Goal: Communication & Community: Answer question/provide support

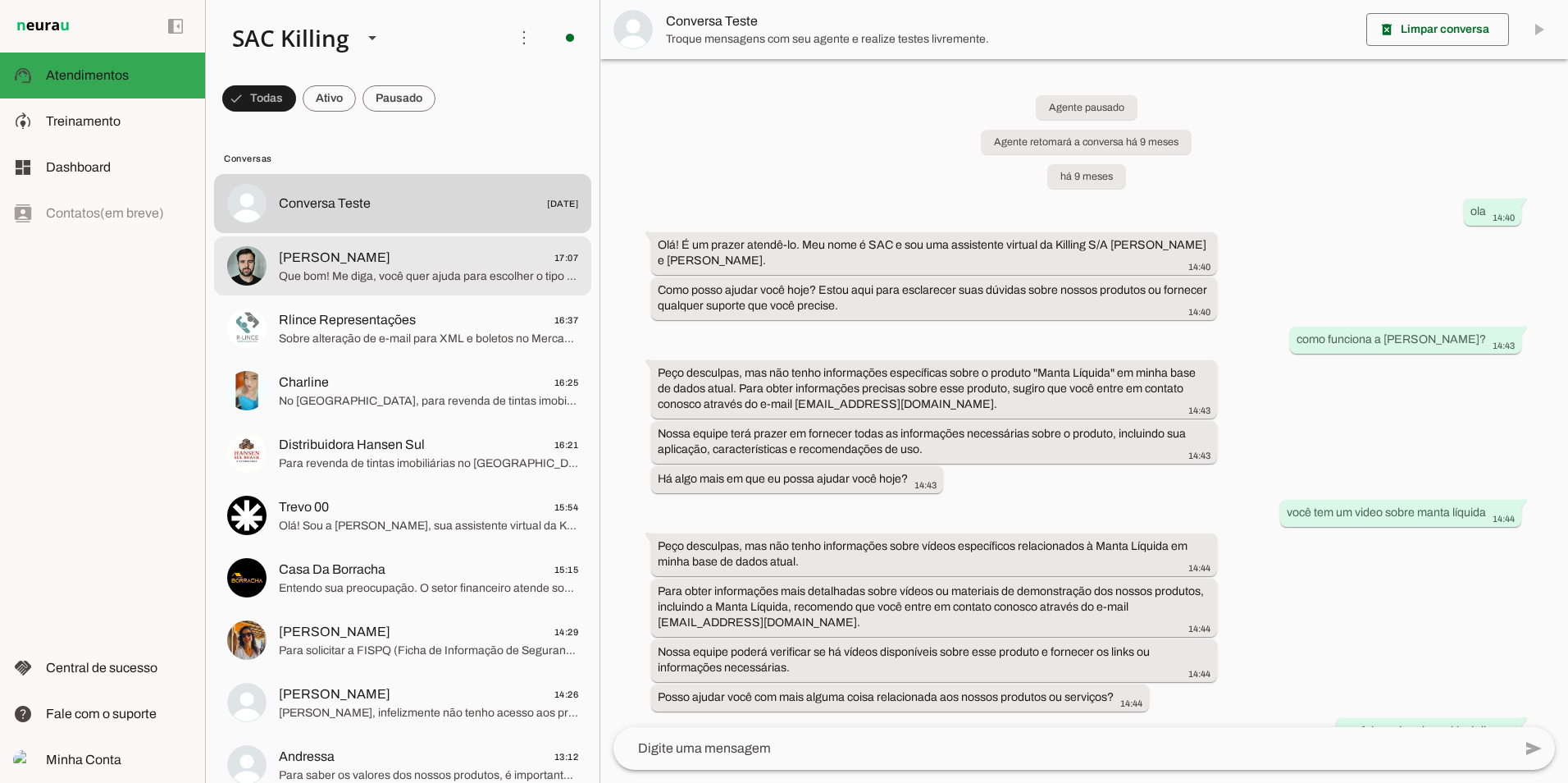
click at [256, 260] on img at bounding box center [246, 266] width 39 height 39
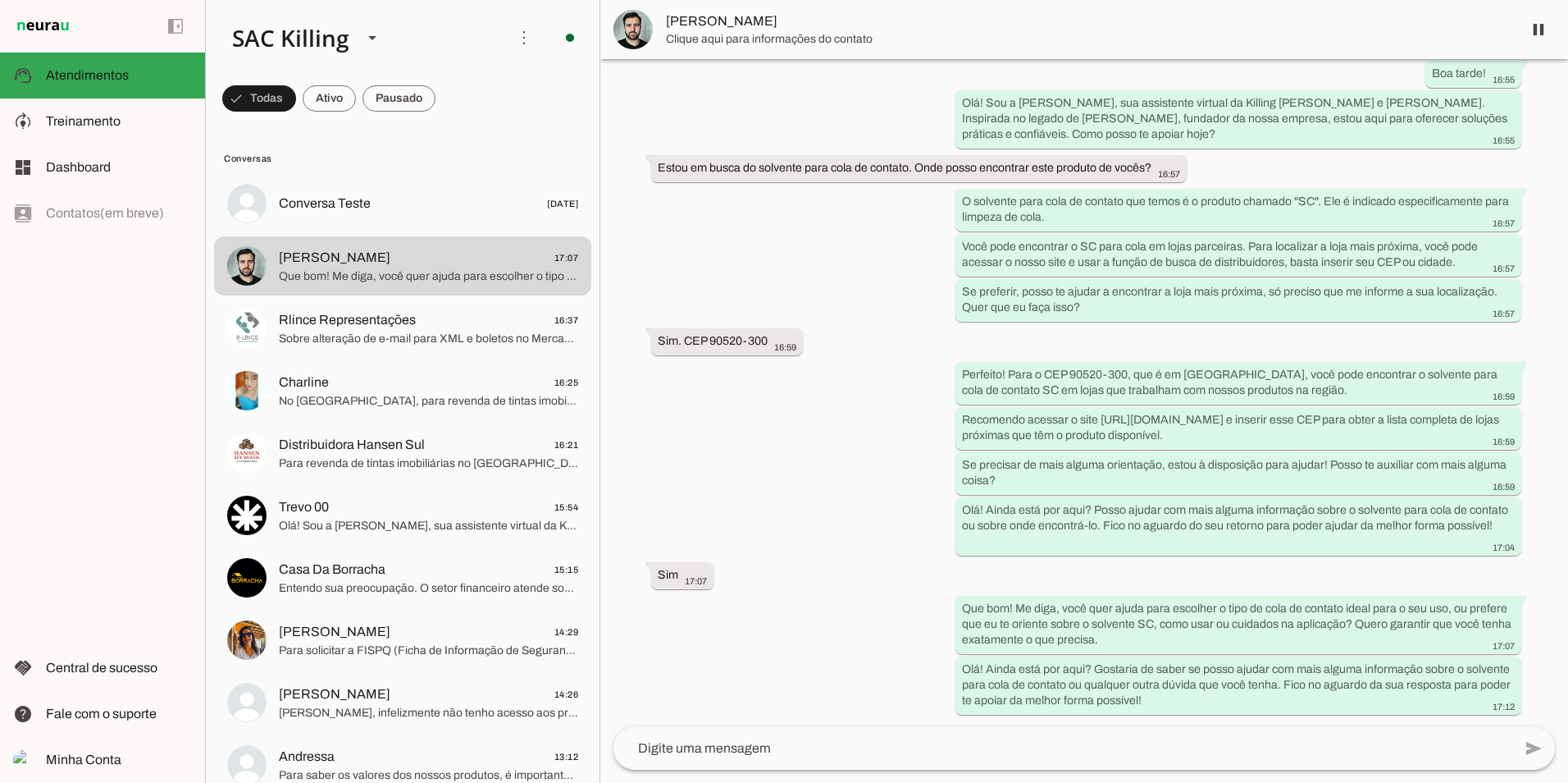
click at [637, 35] on img at bounding box center [633, 29] width 39 height 39
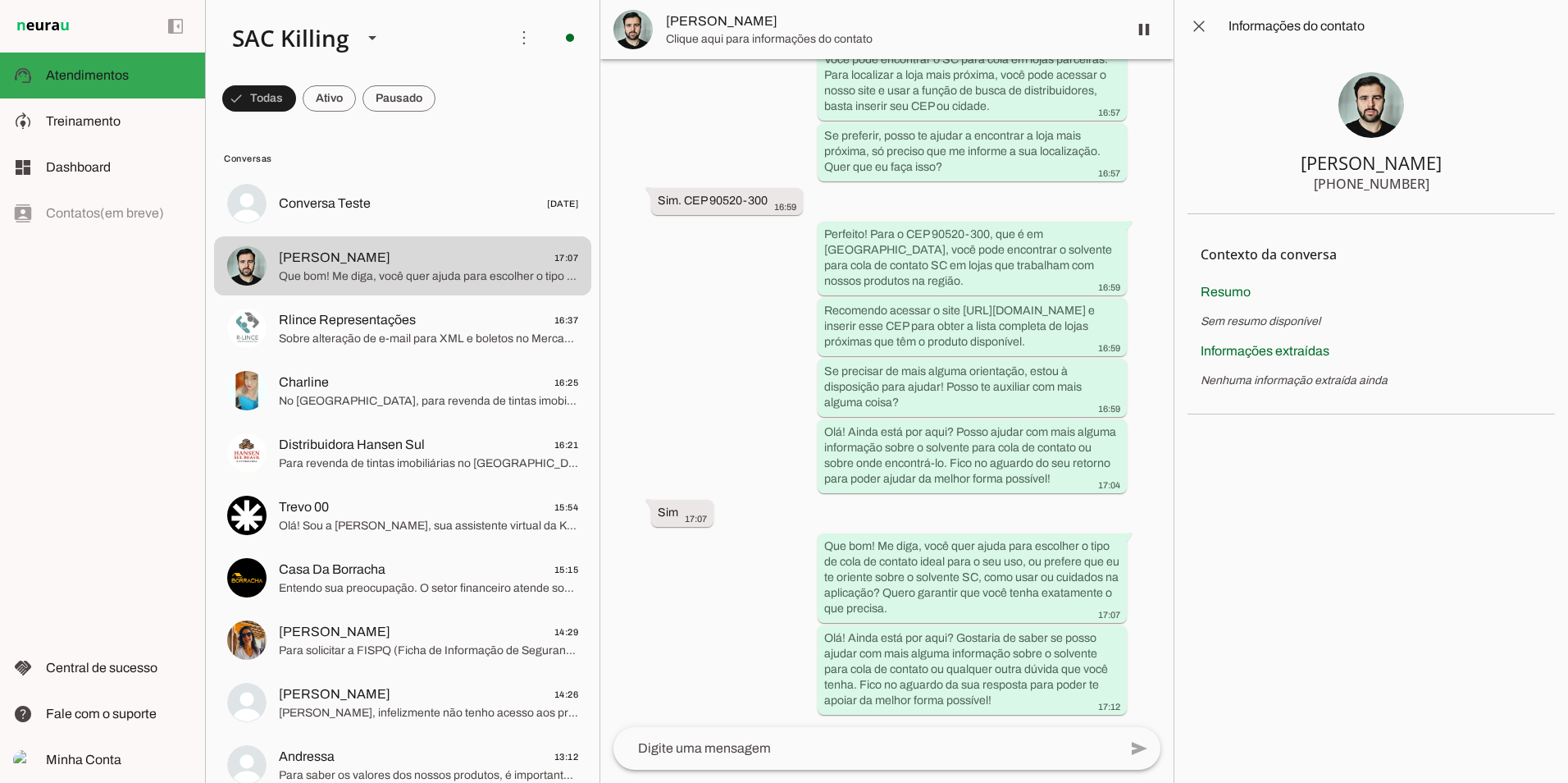
drag, startPoint x: 1315, startPoint y: 116, endPoint x: 1325, endPoint y: 109, distance: 12.2
click at [1316, 115] on section "[PERSON_NAME] [PHONE_NUMBER]" at bounding box center [1372, 133] width 368 height 161
click at [1363, 92] on img at bounding box center [1371, 105] width 65 height 65
click at [1378, 101] on img at bounding box center [1371, 105] width 65 height 65
click at [1379, 113] on img at bounding box center [1371, 105] width 65 height 65
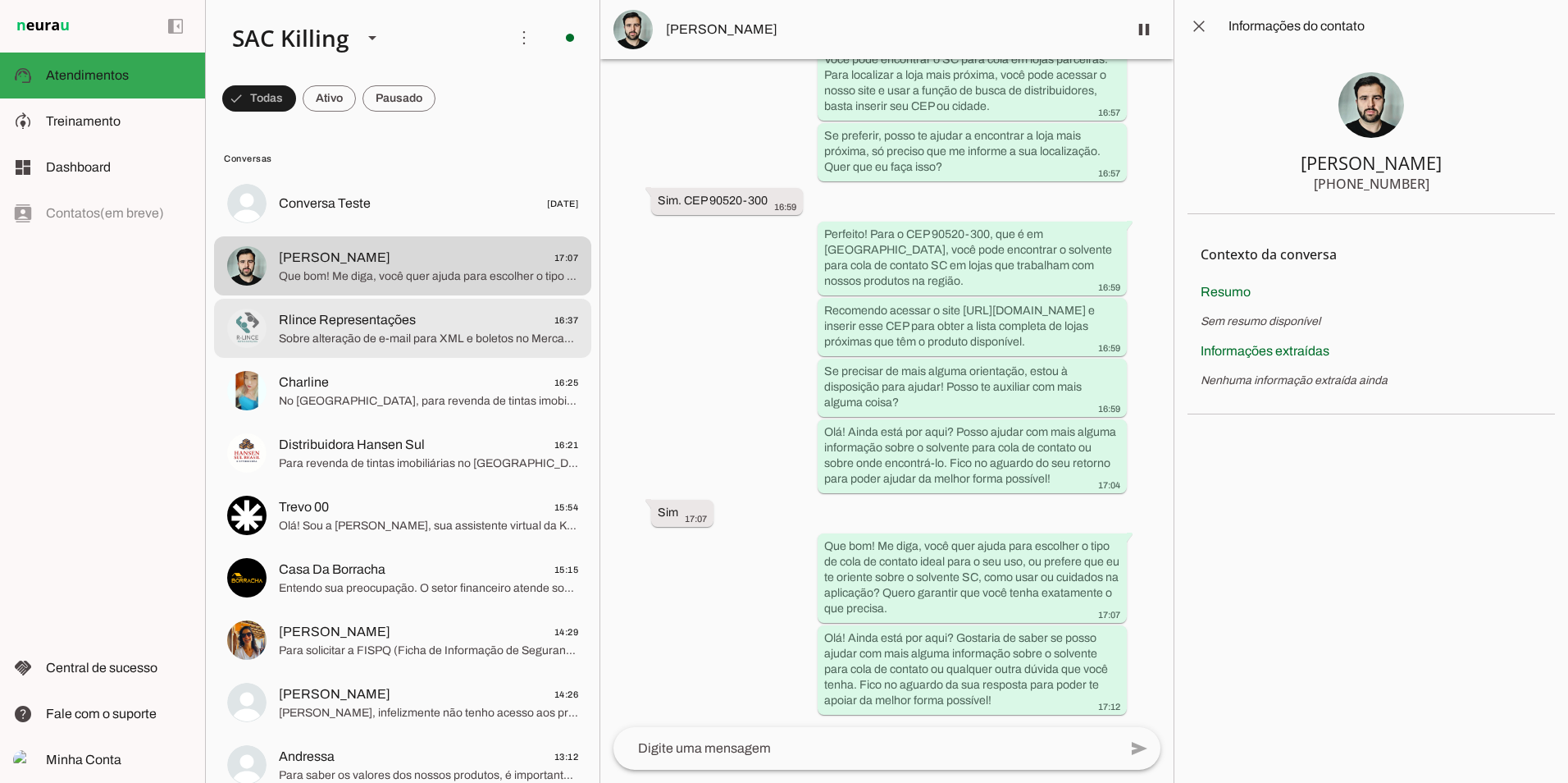
click at [433, 331] on div at bounding box center [428, 328] width 299 height 40
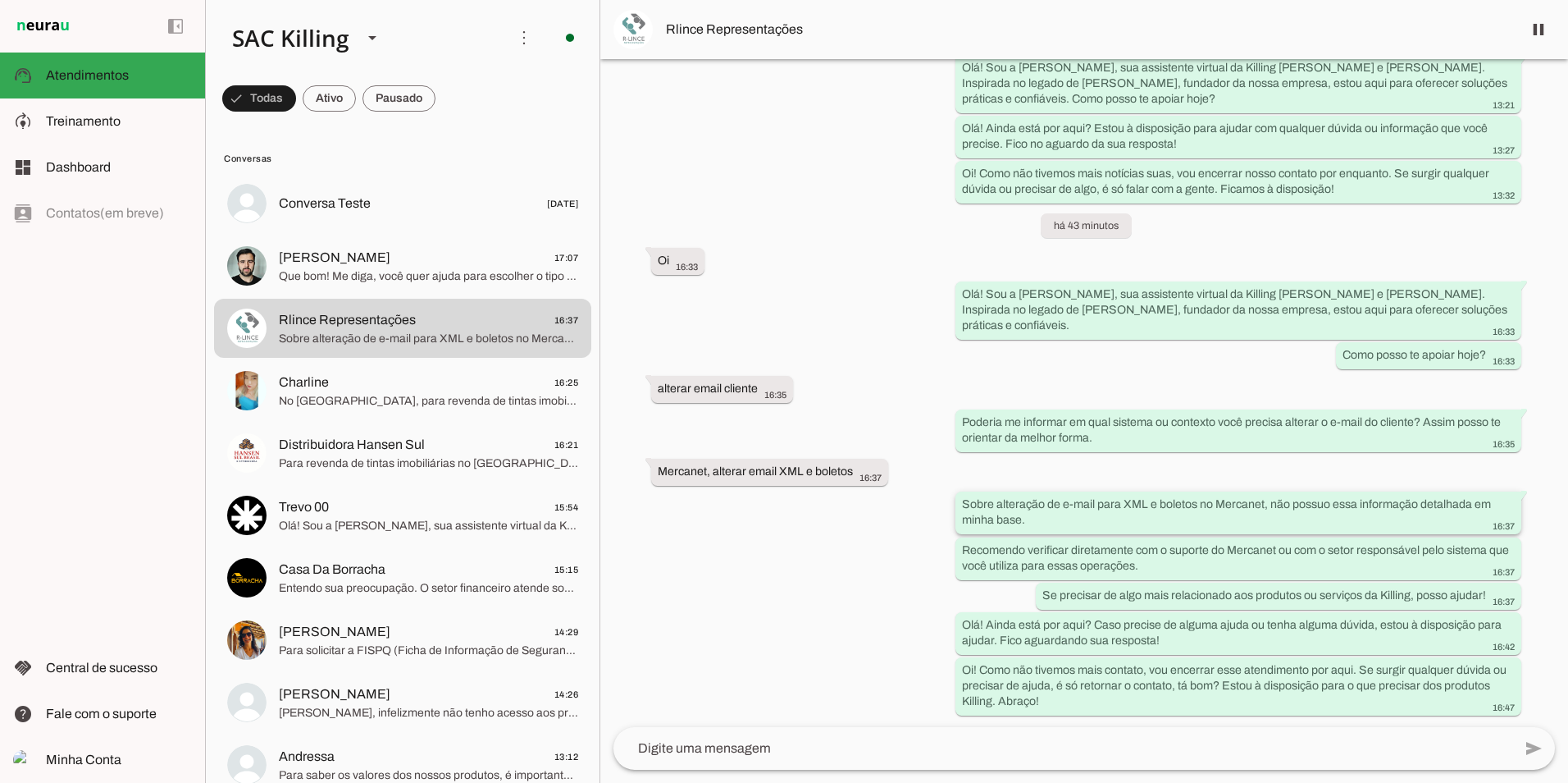
scroll to position [144, 0]
click at [872, 555] on div "Agente ativado há 3 dias Oi. Boa tarde! 13:21 Olá! Sou a [PERSON_NAME], sua ass…" at bounding box center [1084, 392] width 968 height 668
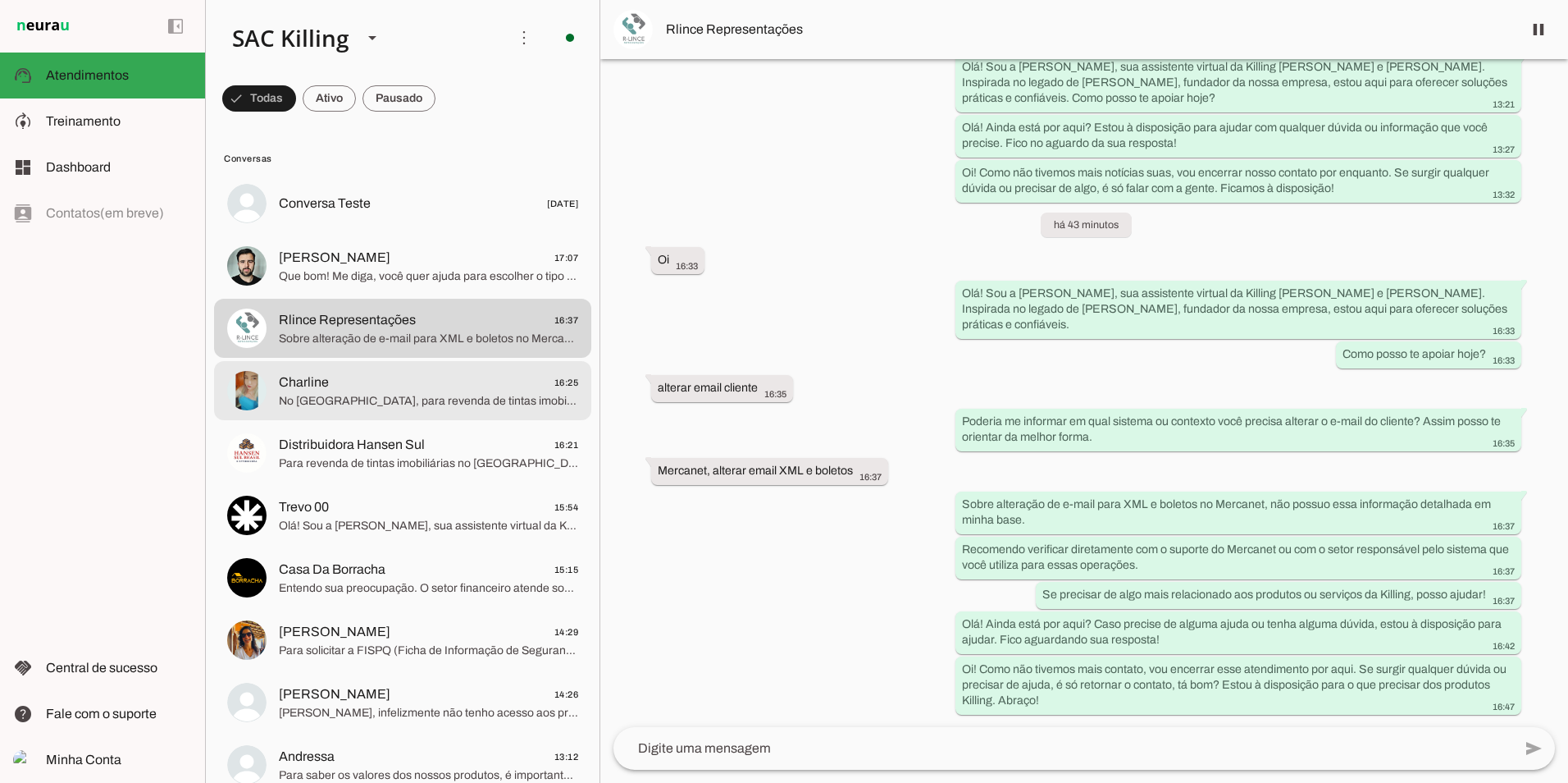
click at [381, 410] on div at bounding box center [428, 390] width 299 height 40
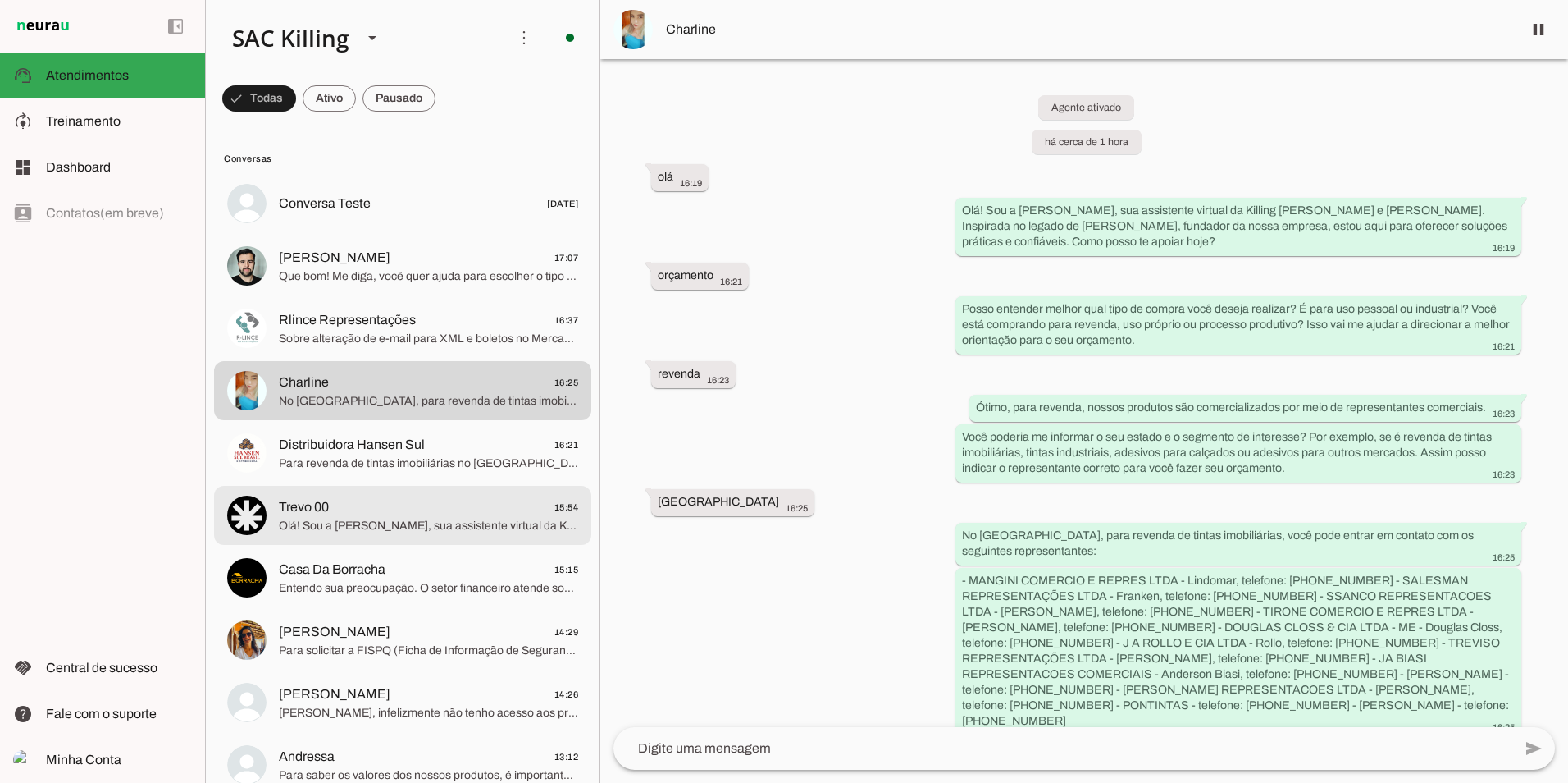
click at [352, 498] on span "Trevo 00 15:54" at bounding box center [428, 506] width 299 height 21
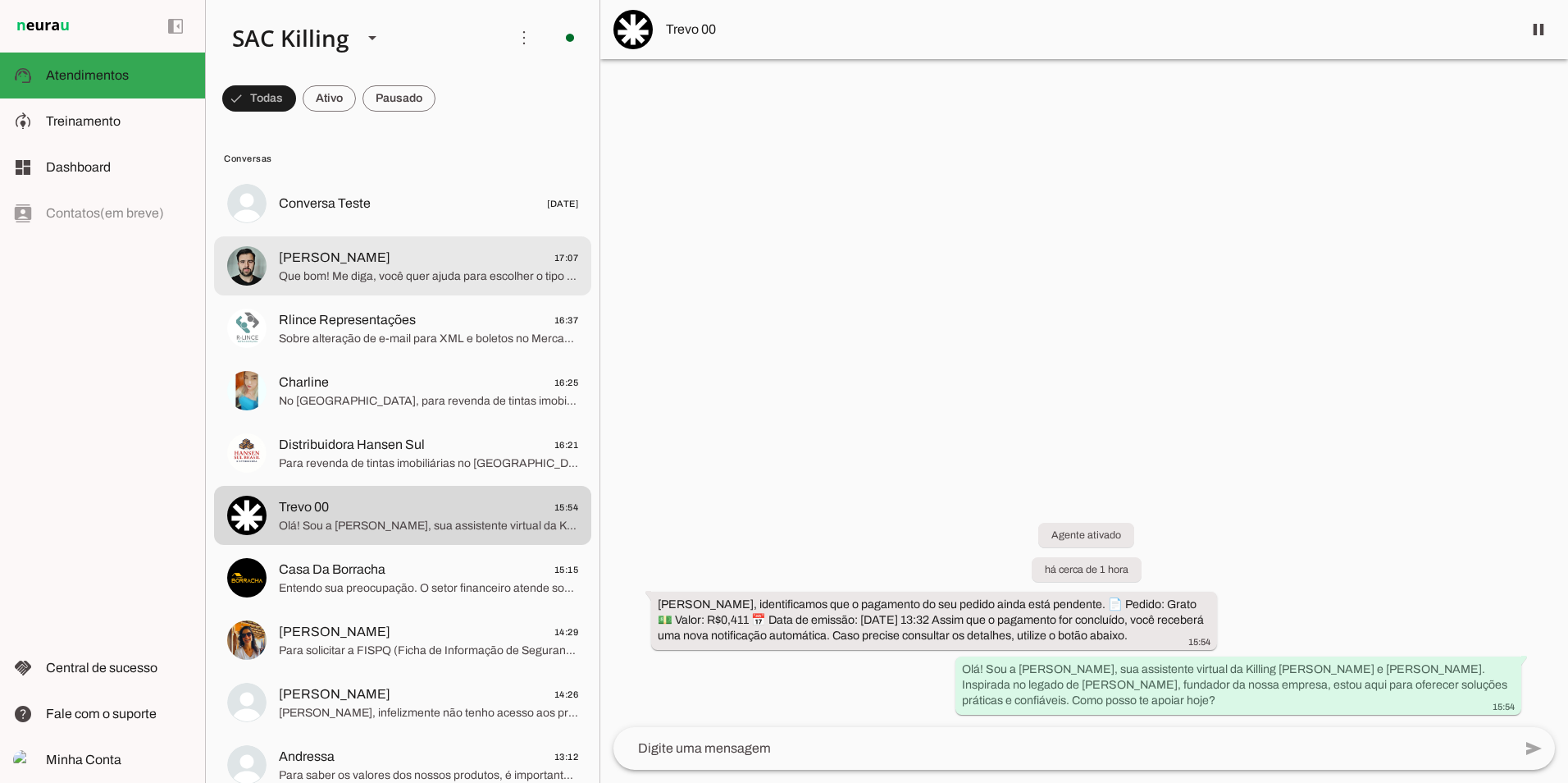
click at [320, 272] on span "Que bom! Me diga, você quer ajuda para escolher o tipo de cola de contato ideal…" at bounding box center [428, 276] width 299 height 17
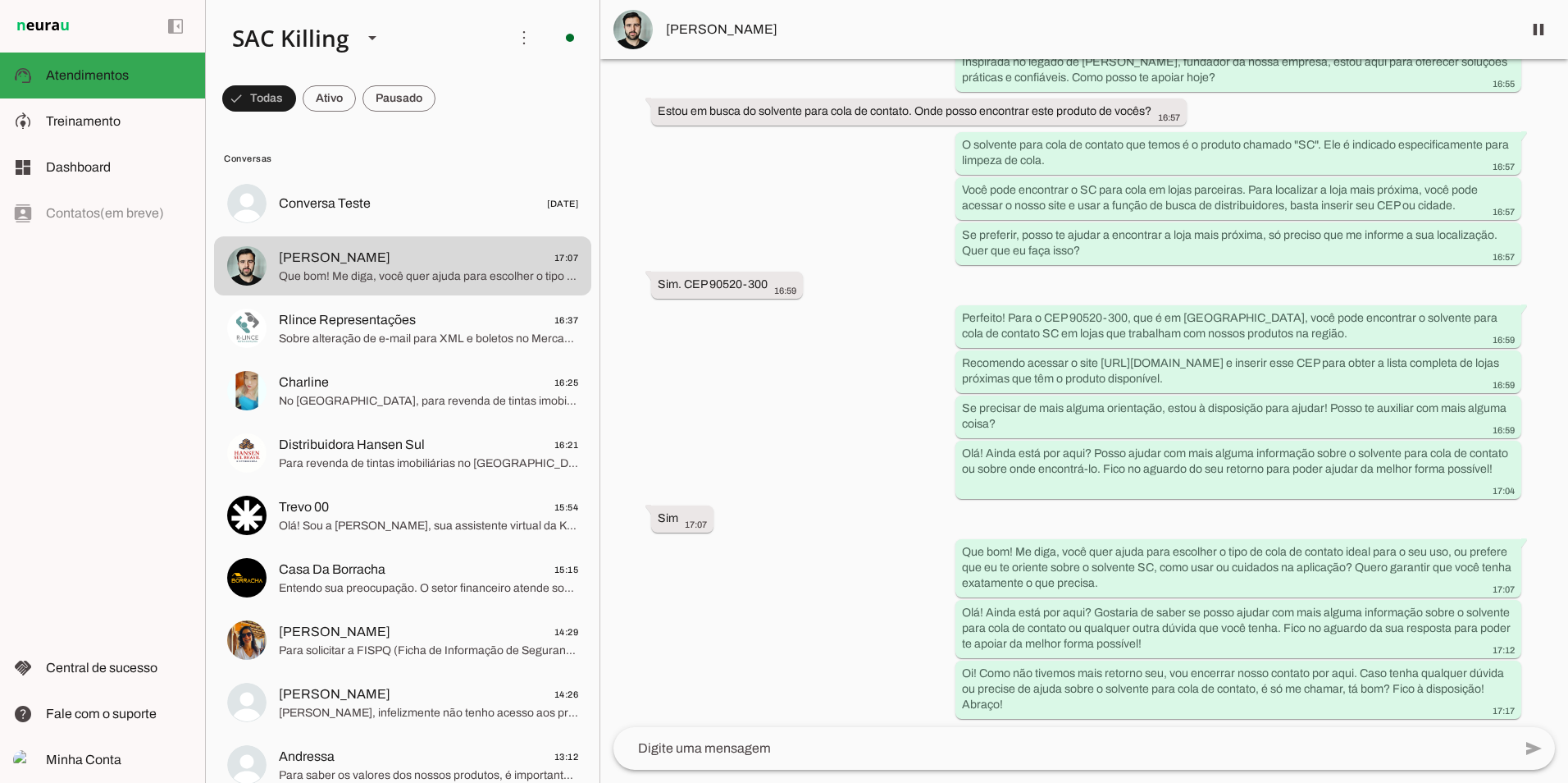
scroll to position [213, 0]
